Goal: Information Seeking & Learning: Learn about a topic

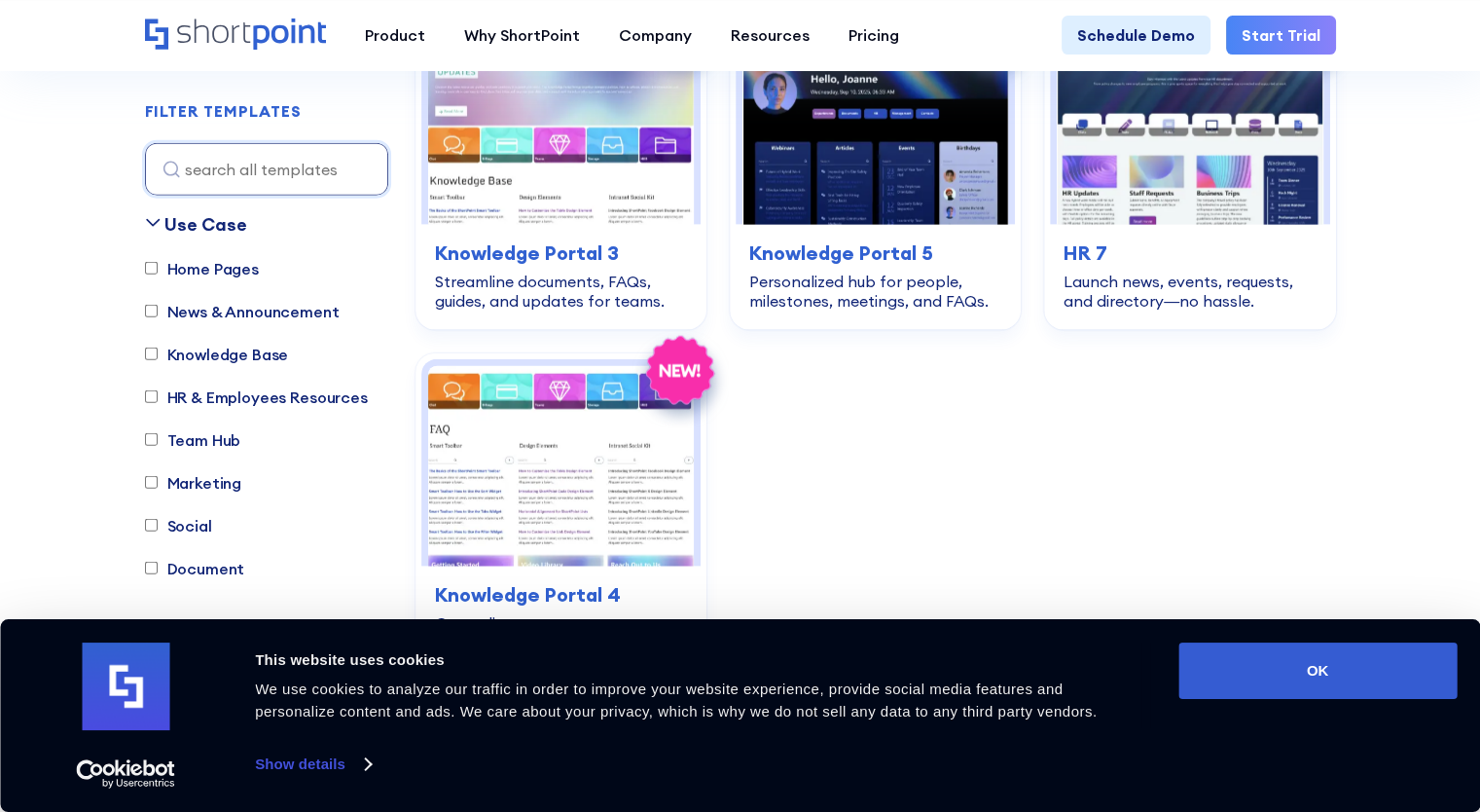
scroll to position [4542, 0]
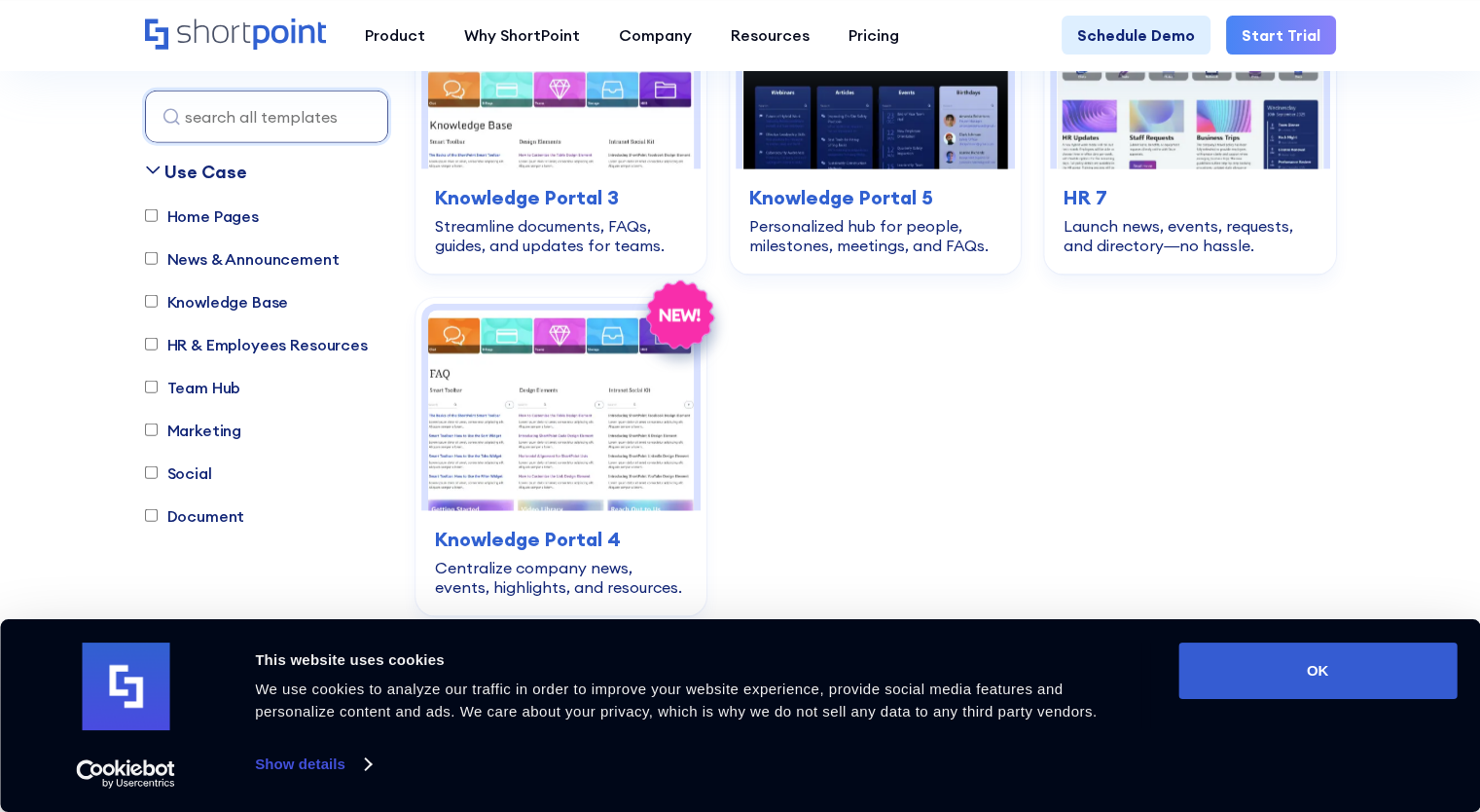
click at [201, 204] on label "Home Pages" at bounding box center [202, 215] width 113 height 23
click at [157, 209] on input "Home Pages" at bounding box center [151, 215] width 13 height 13
checkbox input "true"
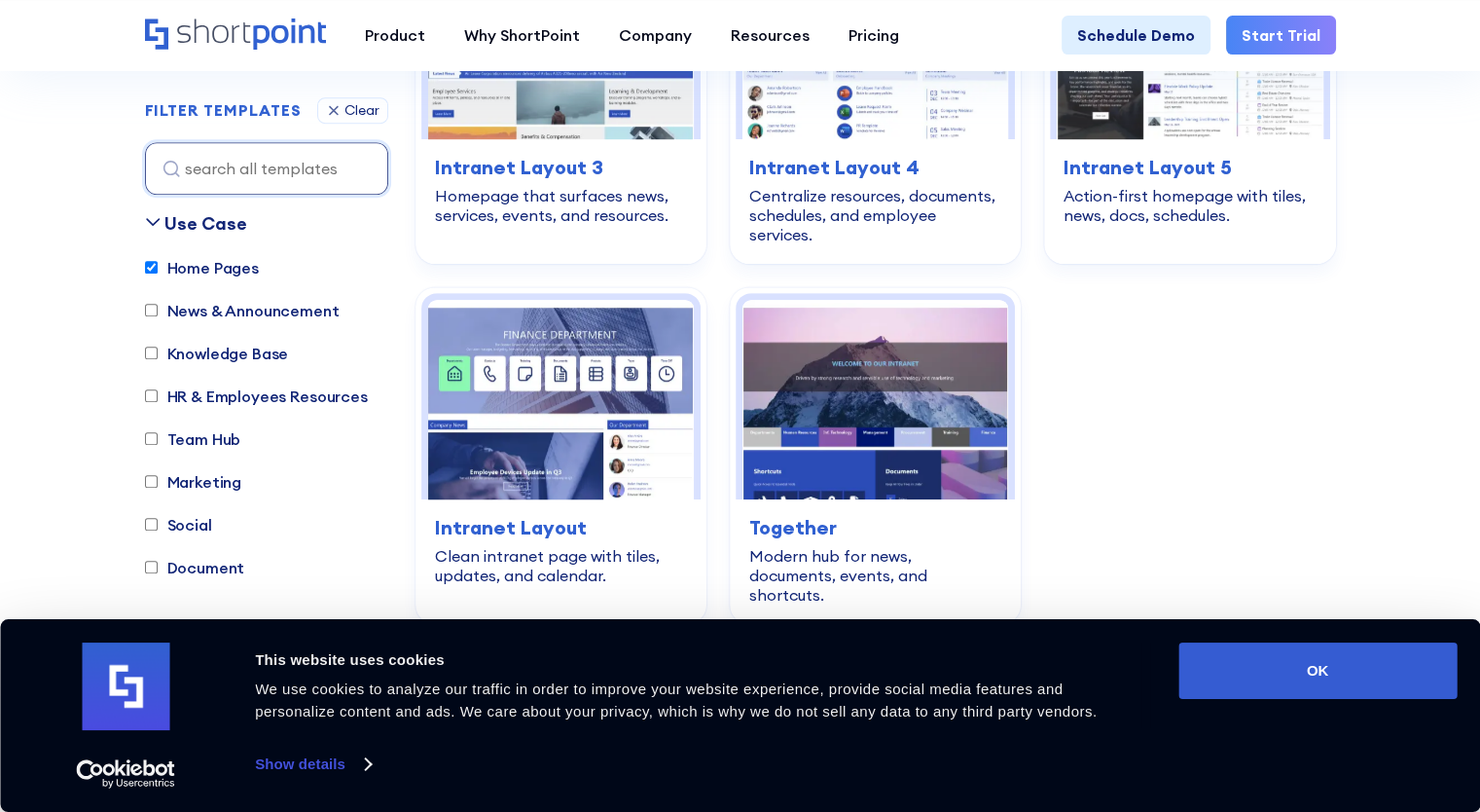
scroll to position [574, 0]
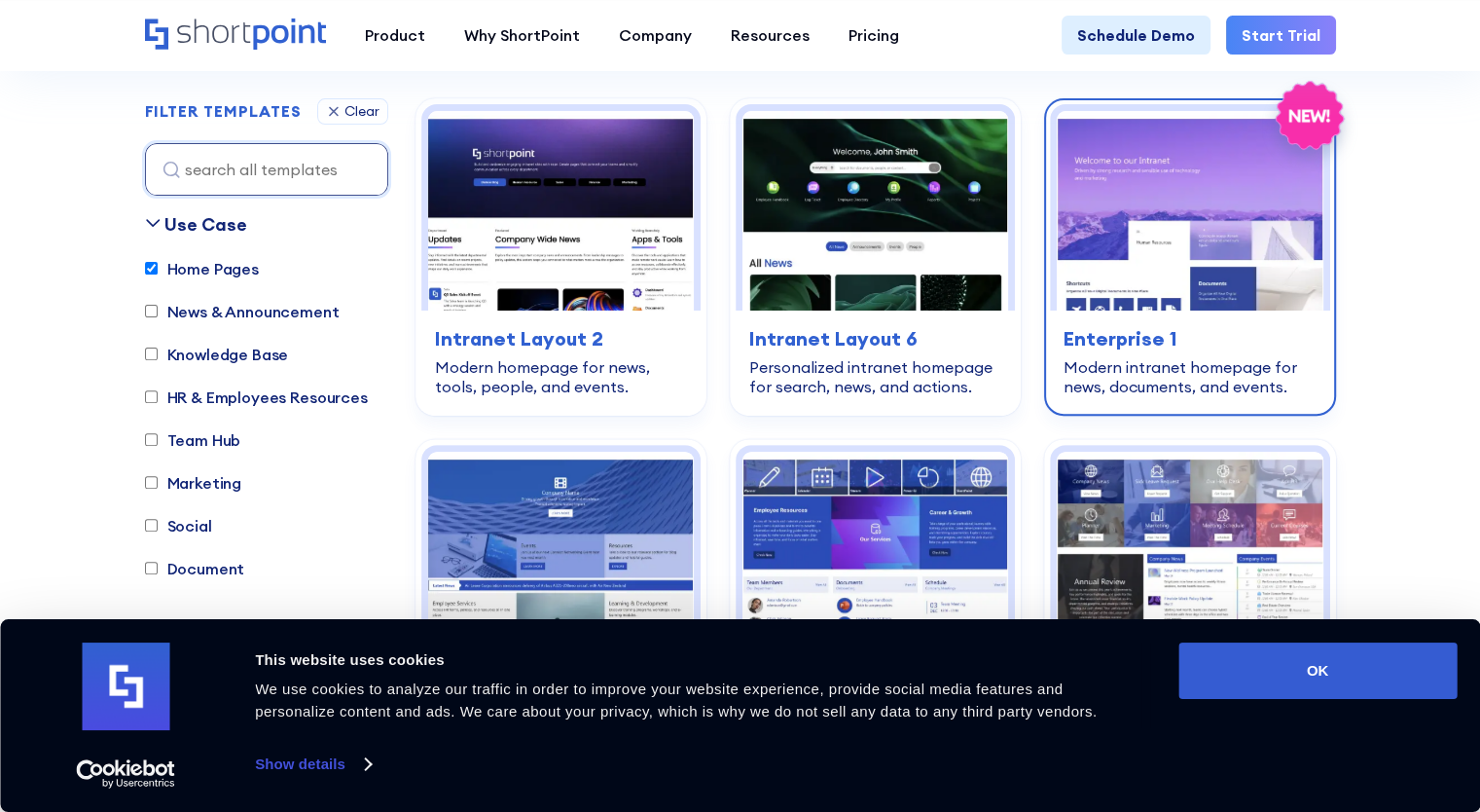
click at [1163, 243] on img at bounding box center [1189, 210] width 266 height 199
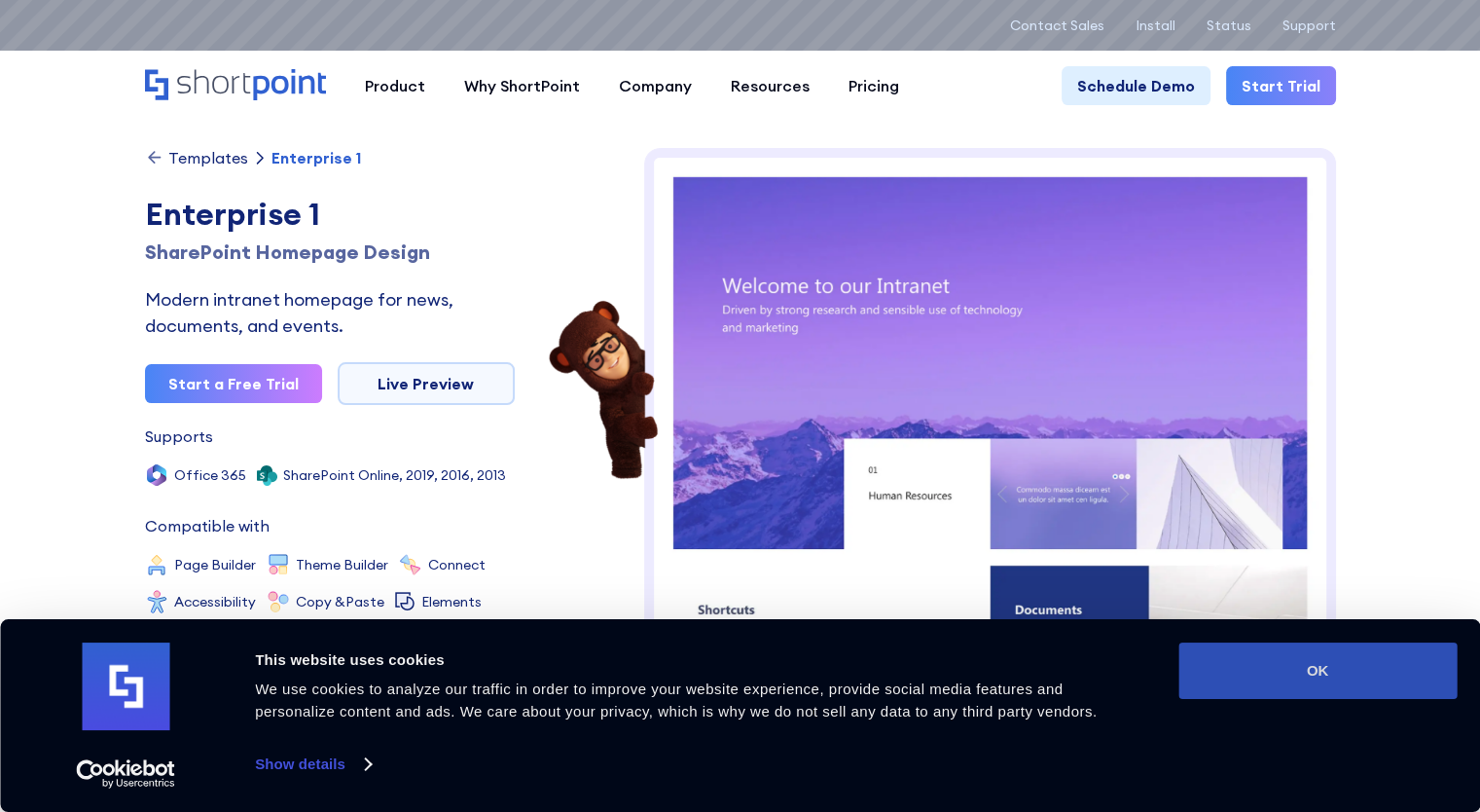
drag, startPoint x: 1329, startPoint y: 266, endPoint x: 1323, endPoint y: 678, distance: 412.0
click at [1323, 678] on button "OK" at bounding box center [1318, 670] width 279 height 57
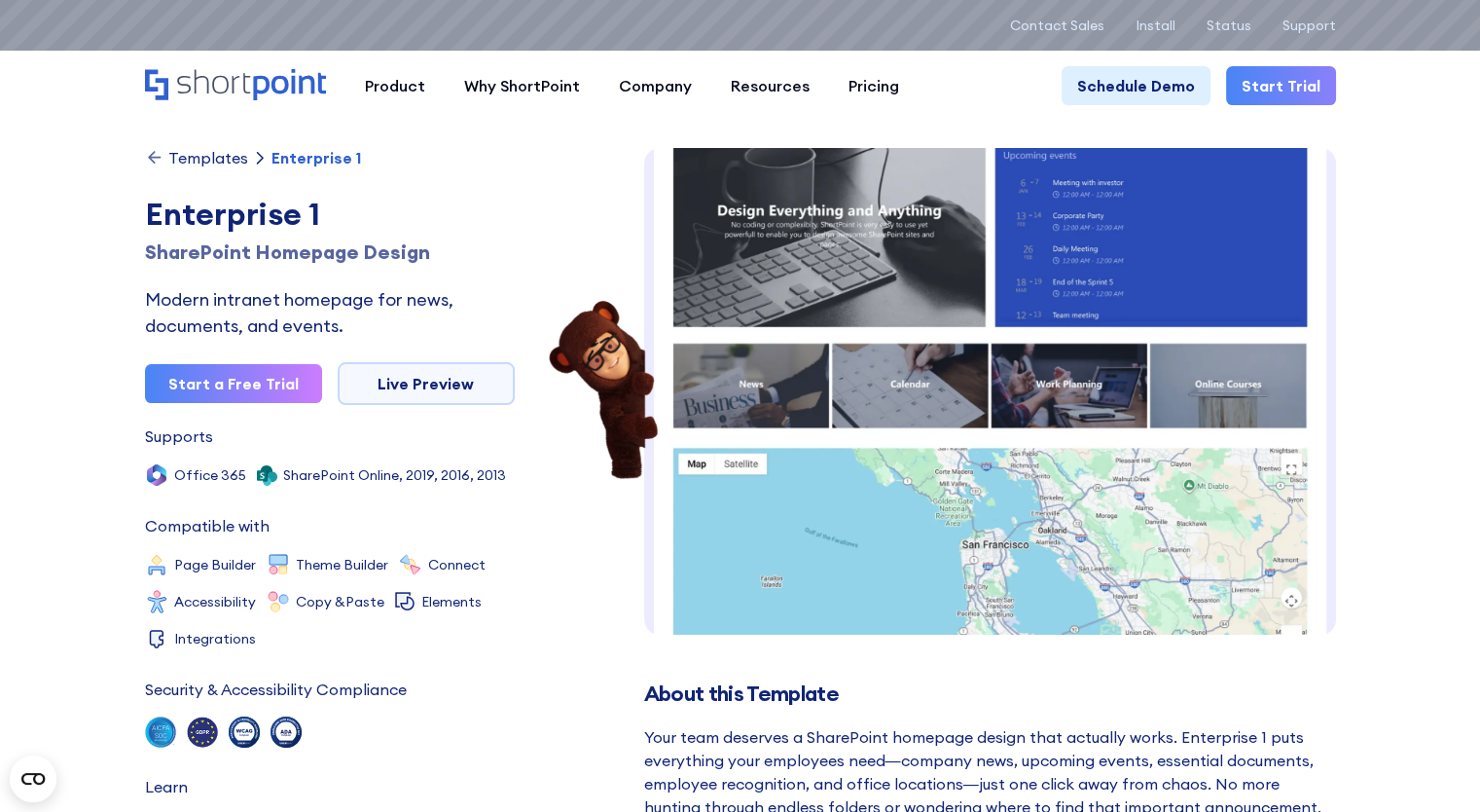
scroll to position [880, 0]
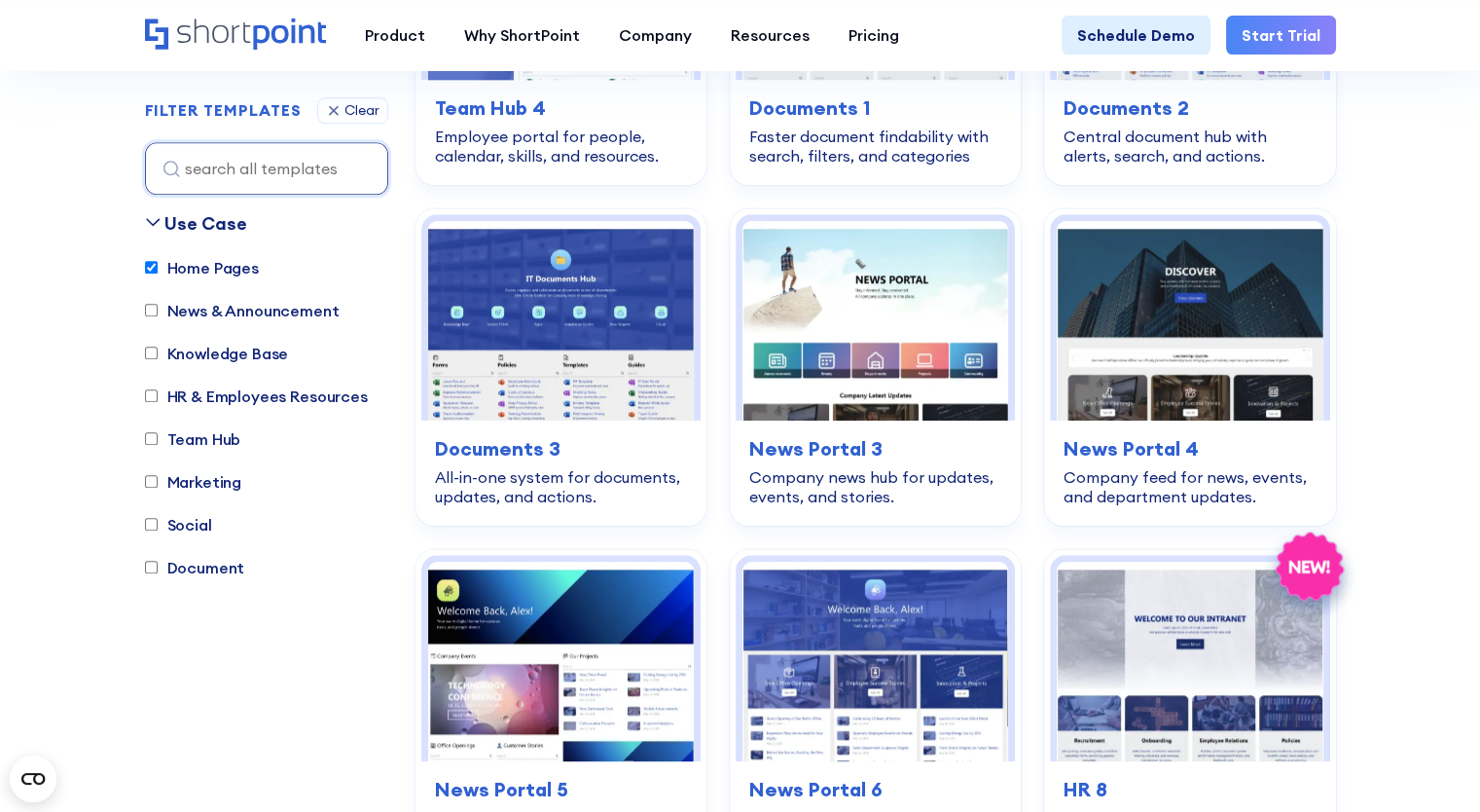
scroll to position [2053, 0]
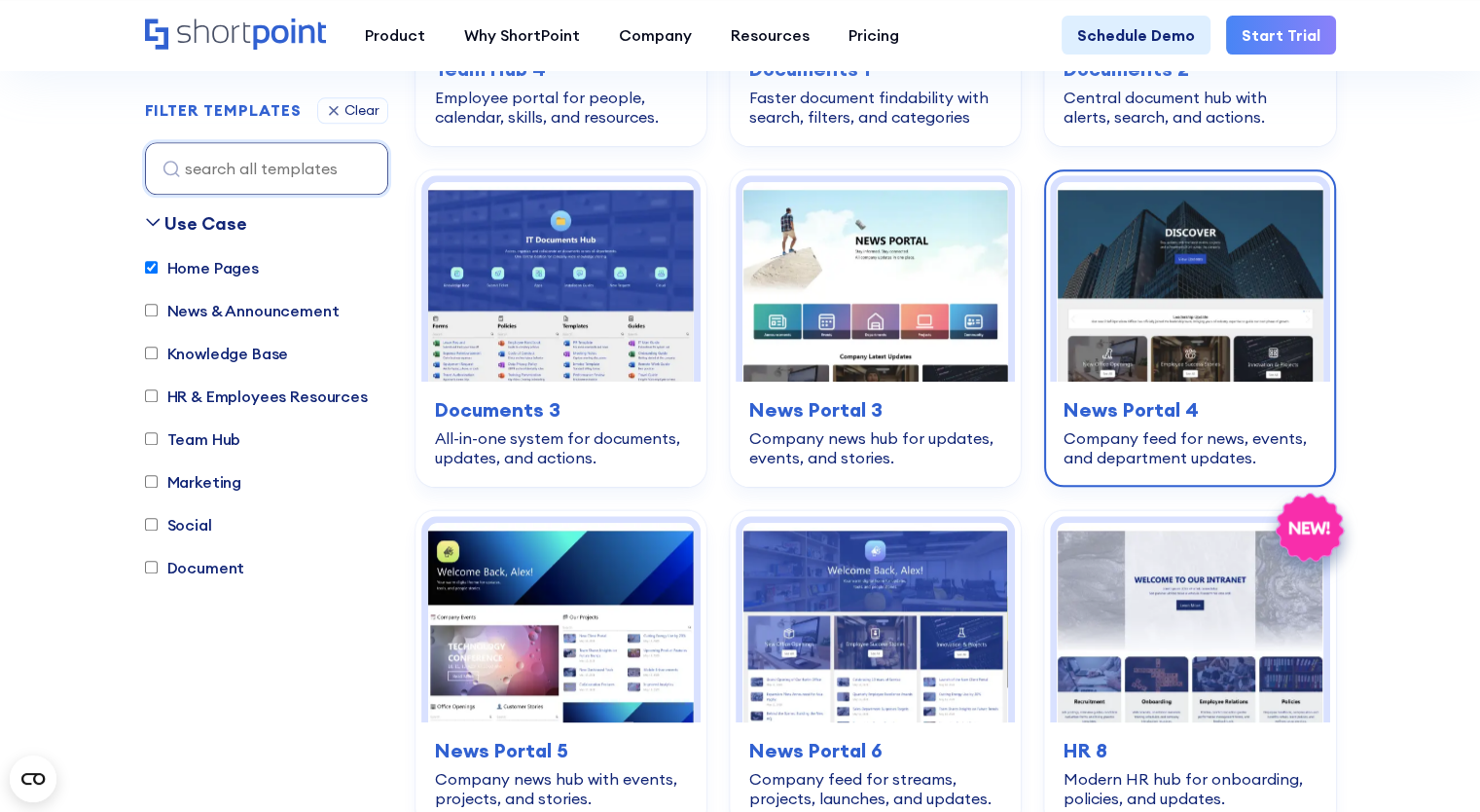
click at [1139, 248] on img at bounding box center [1189, 282] width 266 height 199
